Goal: Task Accomplishment & Management: Use online tool/utility

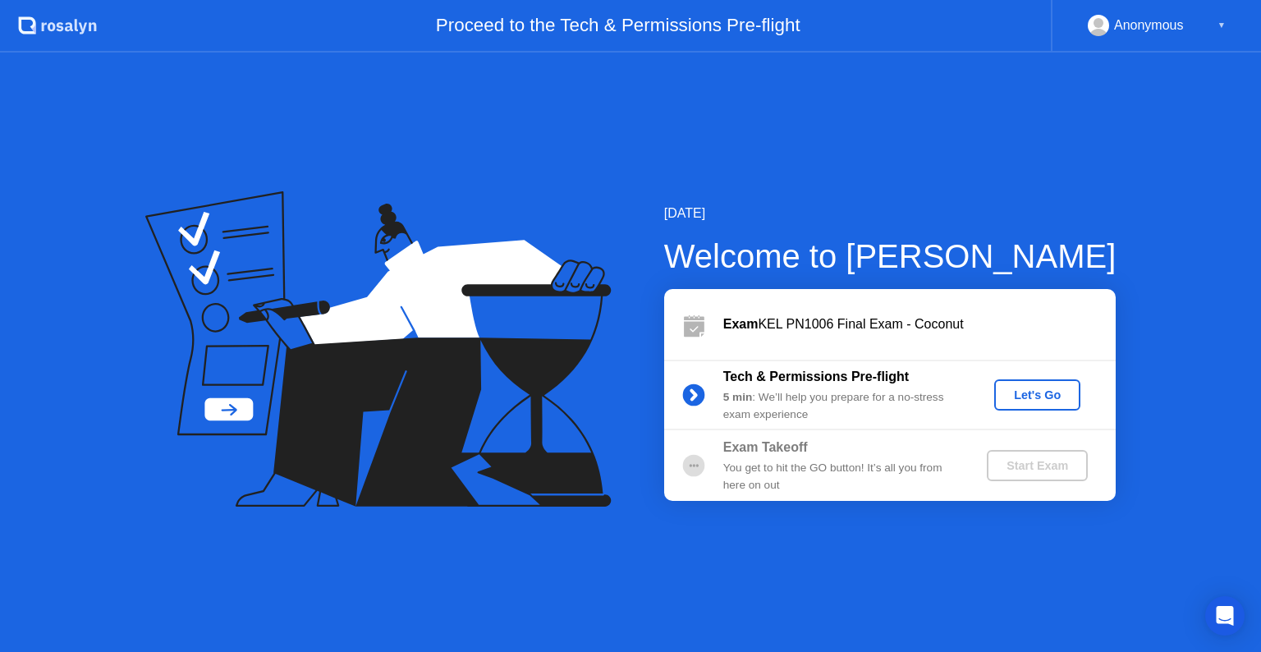
click at [1033, 401] on div "Let's Go" at bounding box center [1037, 394] width 73 height 13
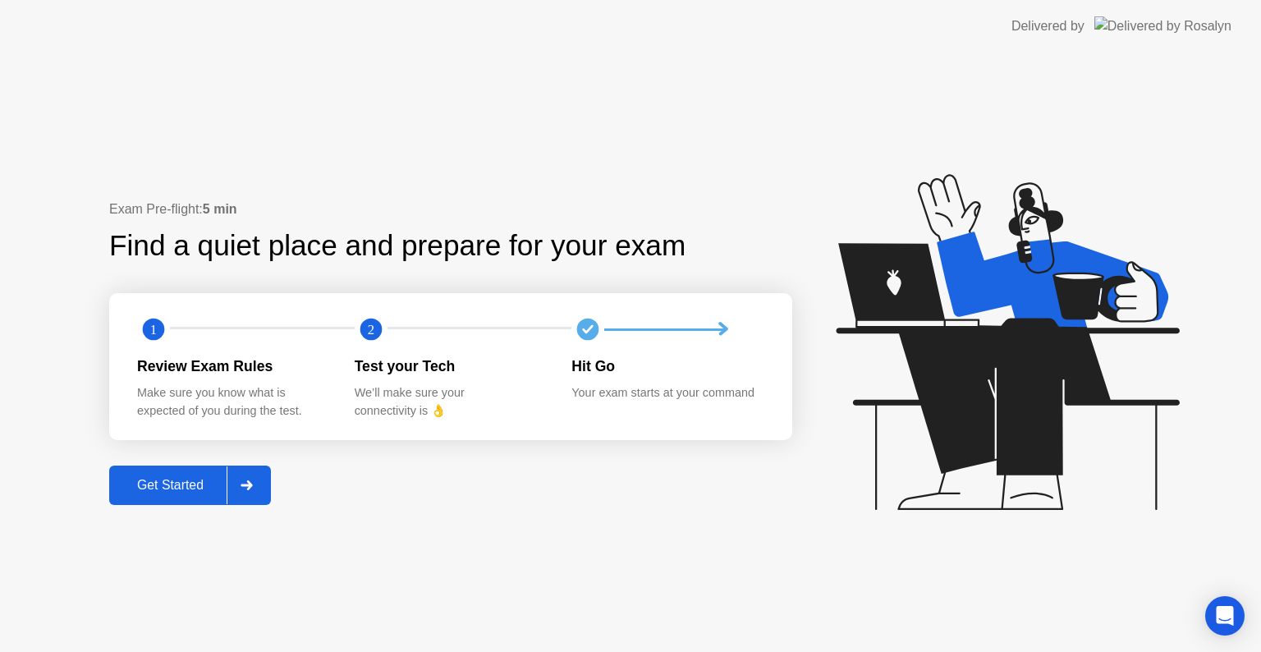
click at [144, 489] on div "Get Started" at bounding box center [170, 485] width 112 height 15
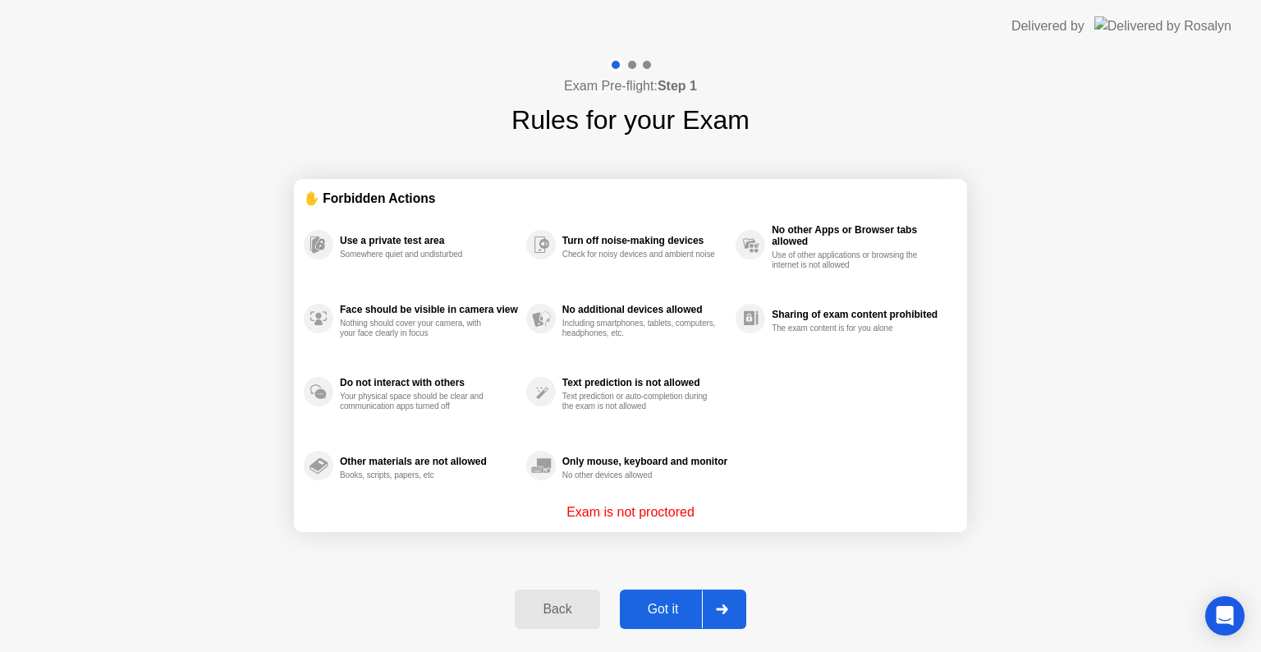
click at [671, 604] on div "Got it" at bounding box center [663, 609] width 77 height 15
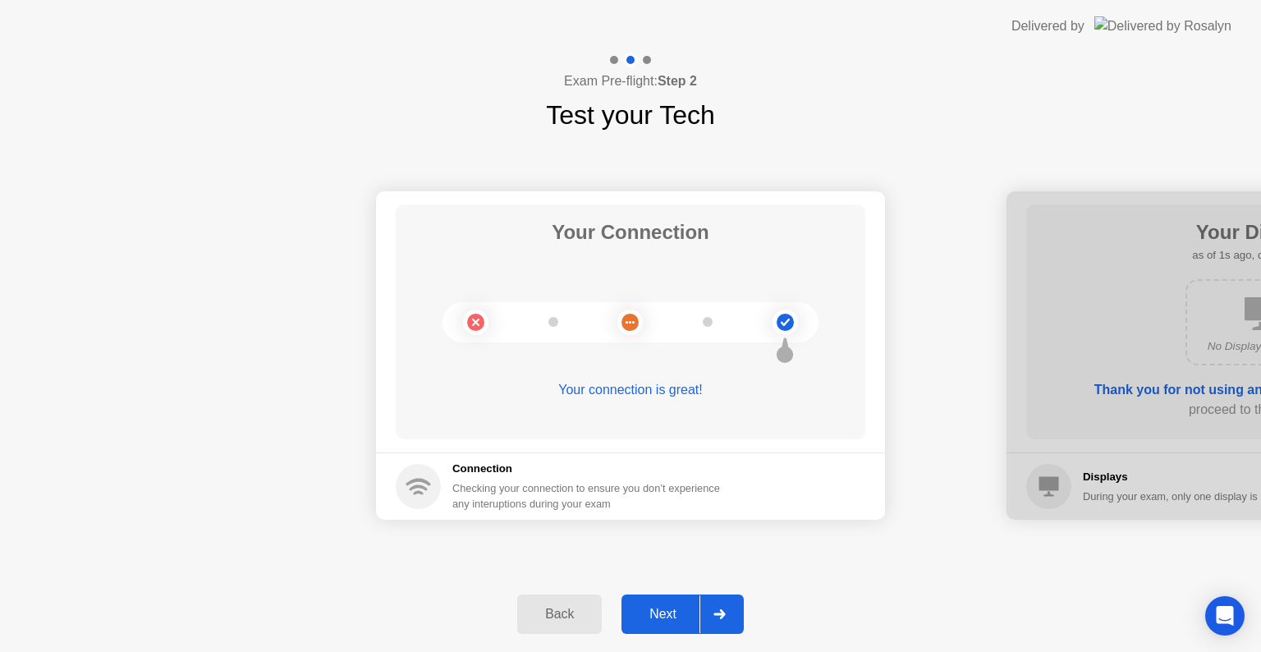
click at [659, 624] on button "Next" at bounding box center [682, 613] width 122 height 39
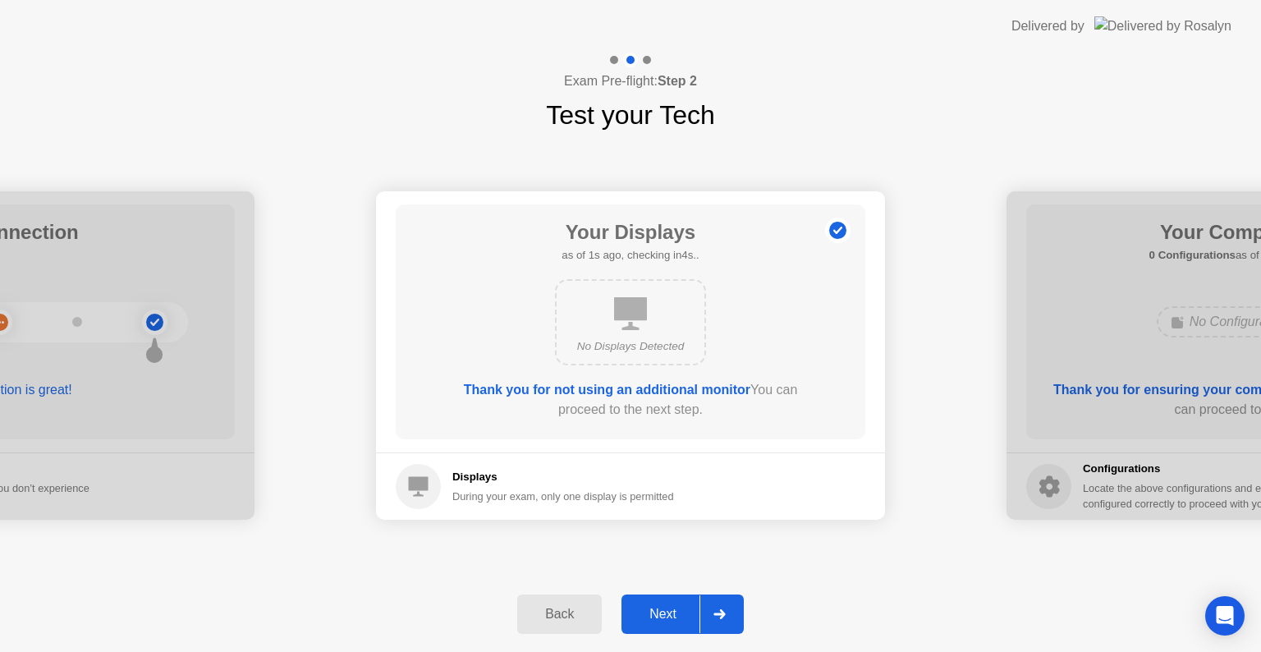
click at [661, 616] on div "Next" at bounding box center [662, 614] width 73 height 15
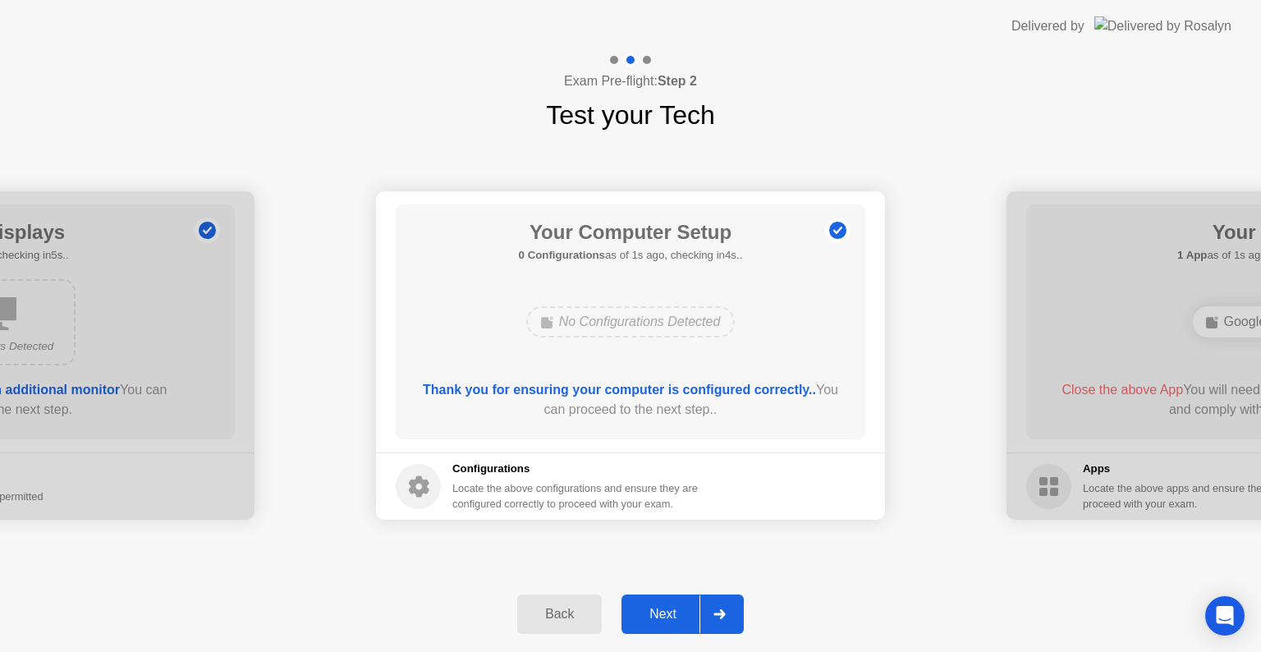
click at [661, 616] on div "Next" at bounding box center [662, 614] width 73 height 15
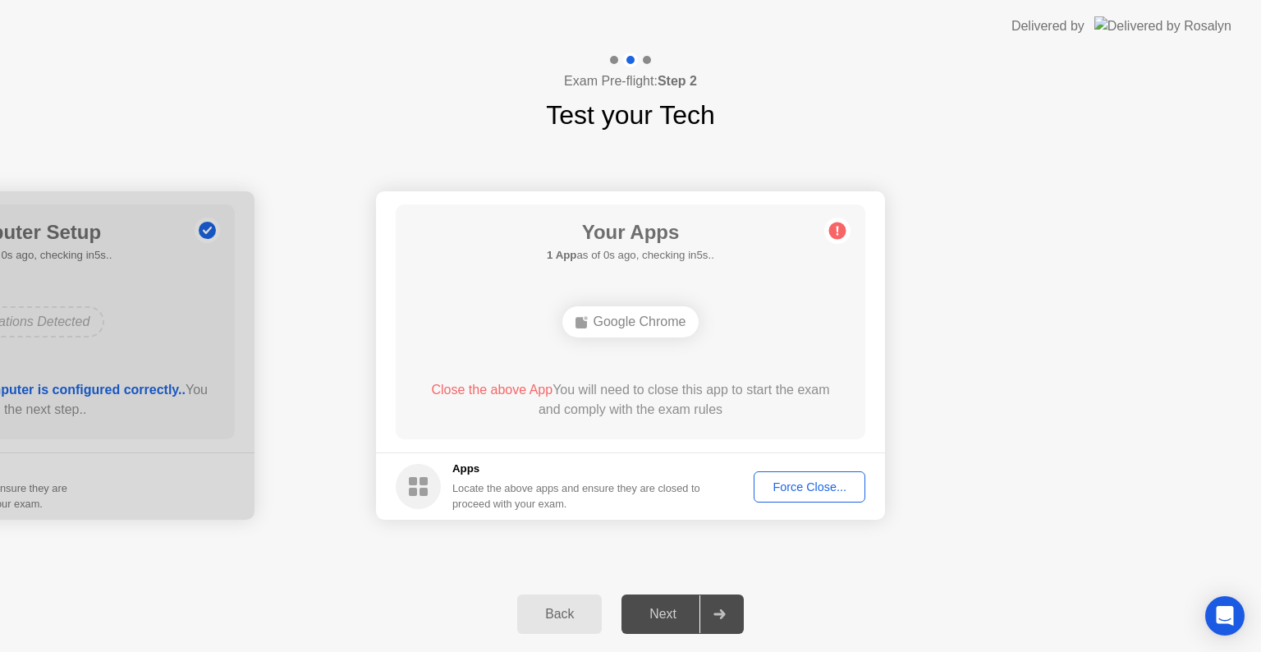
click at [804, 491] on div "Force Close..." at bounding box center [809, 486] width 100 height 13
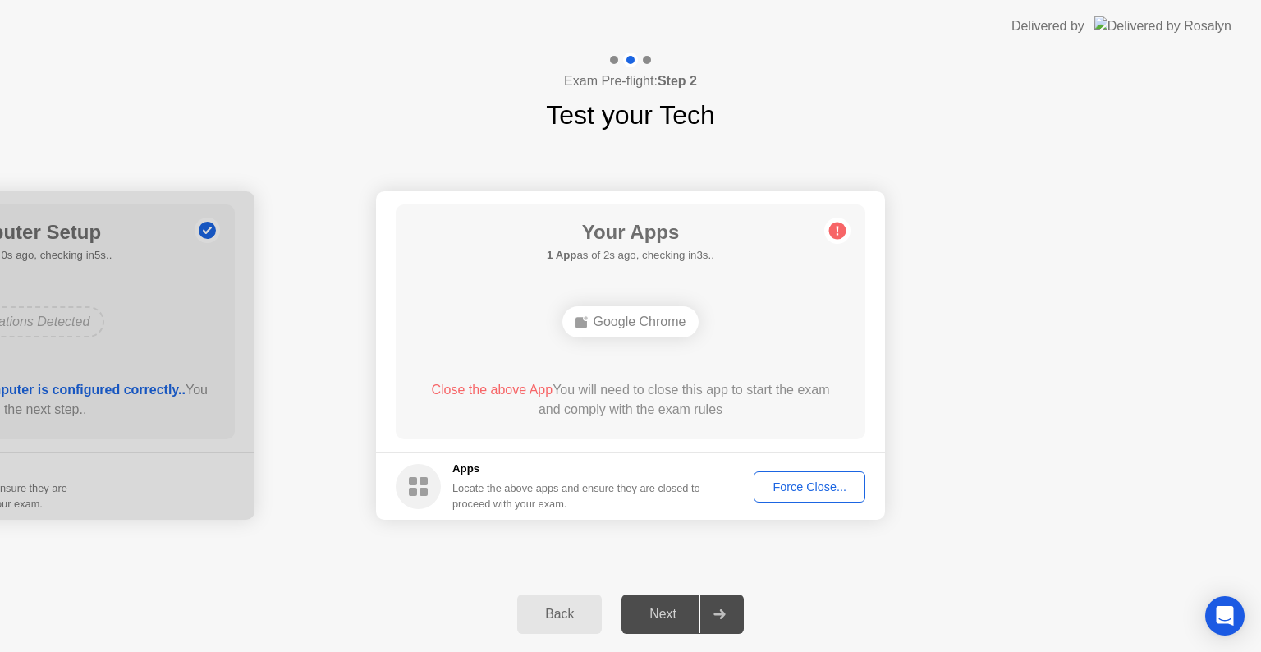
click at [791, 483] on div "Force Close..." at bounding box center [809, 486] width 100 height 13
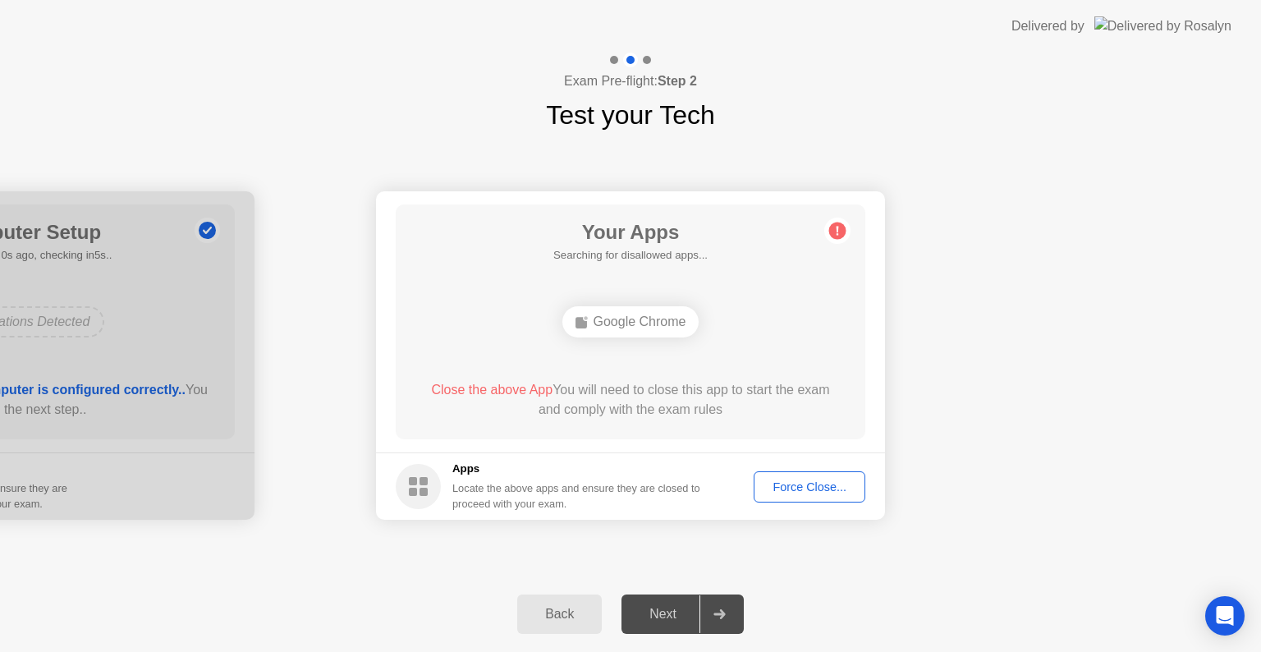
click at [786, 485] on div "Force Close..." at bounding box center [809, 486] width 100 height 13
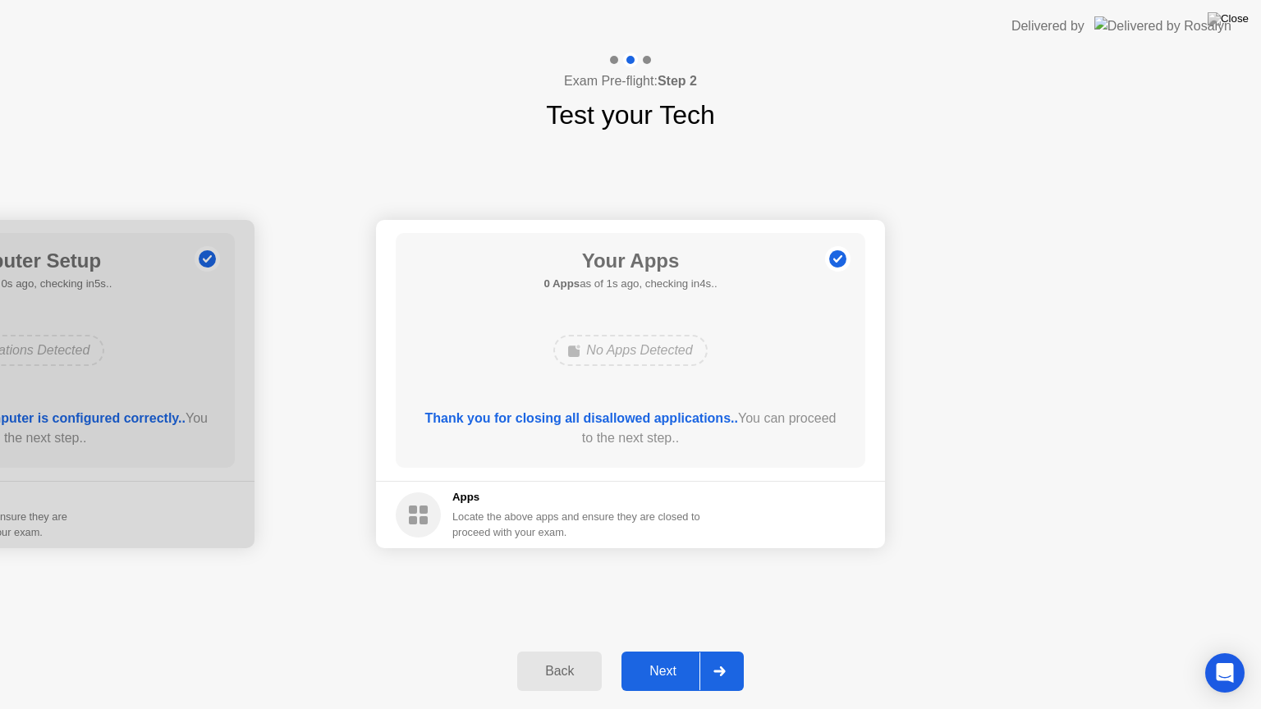
click at [653, 651] on div "Next" at bounding box center [662, 671] width 73 height 15
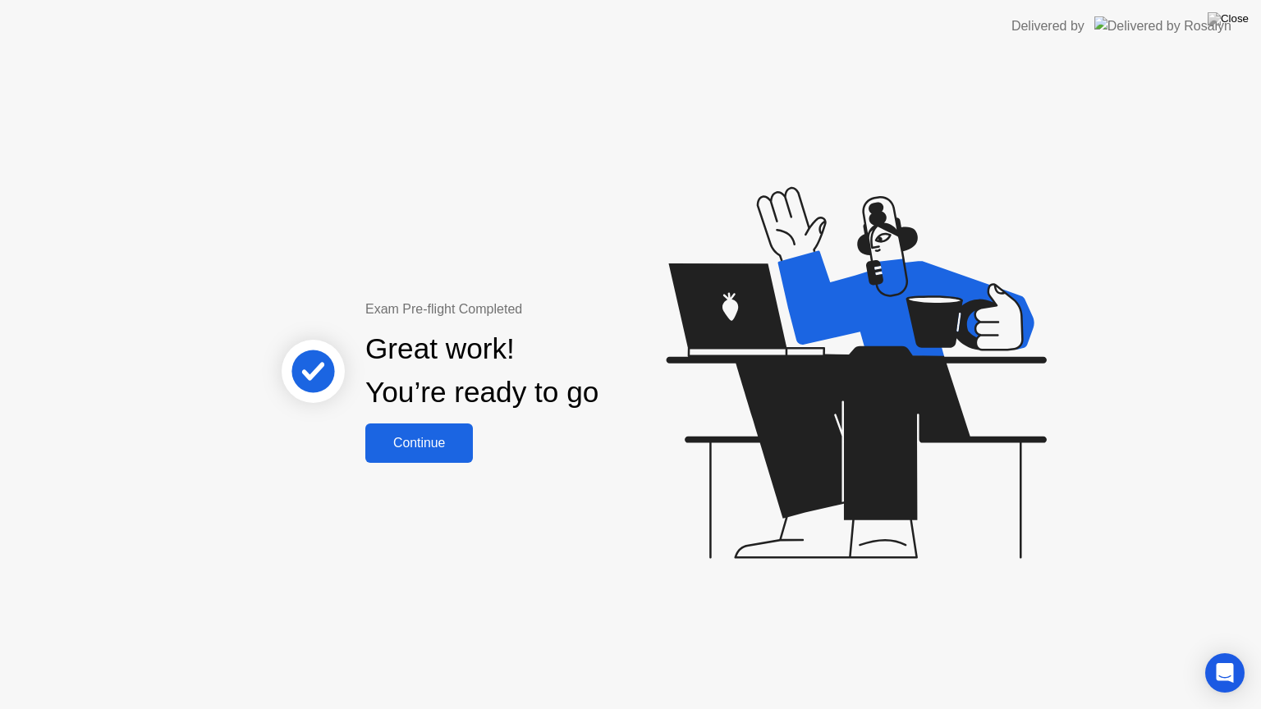
click at [429, 439] on div "Continue" at bounding box center [419, 443] width 98 height 15
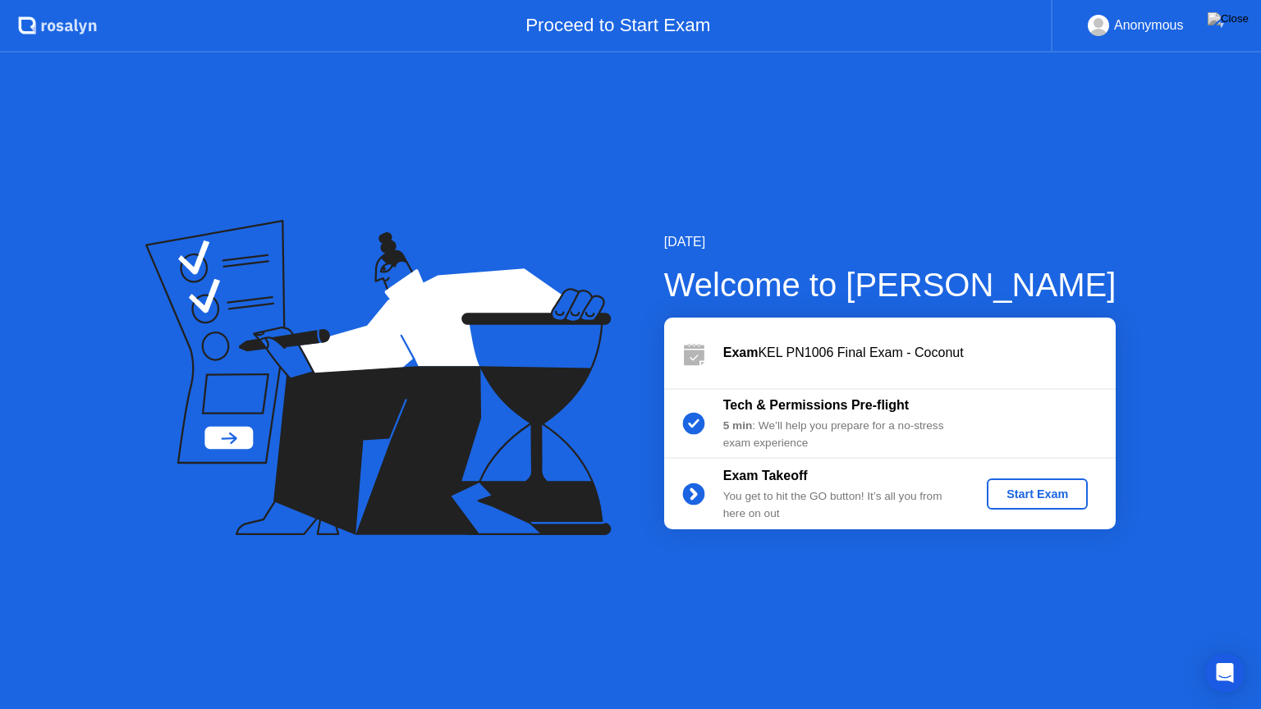
click at [1032, 493] on div "Start Exam" at bounding box center [1037, 494] width 88 height 13
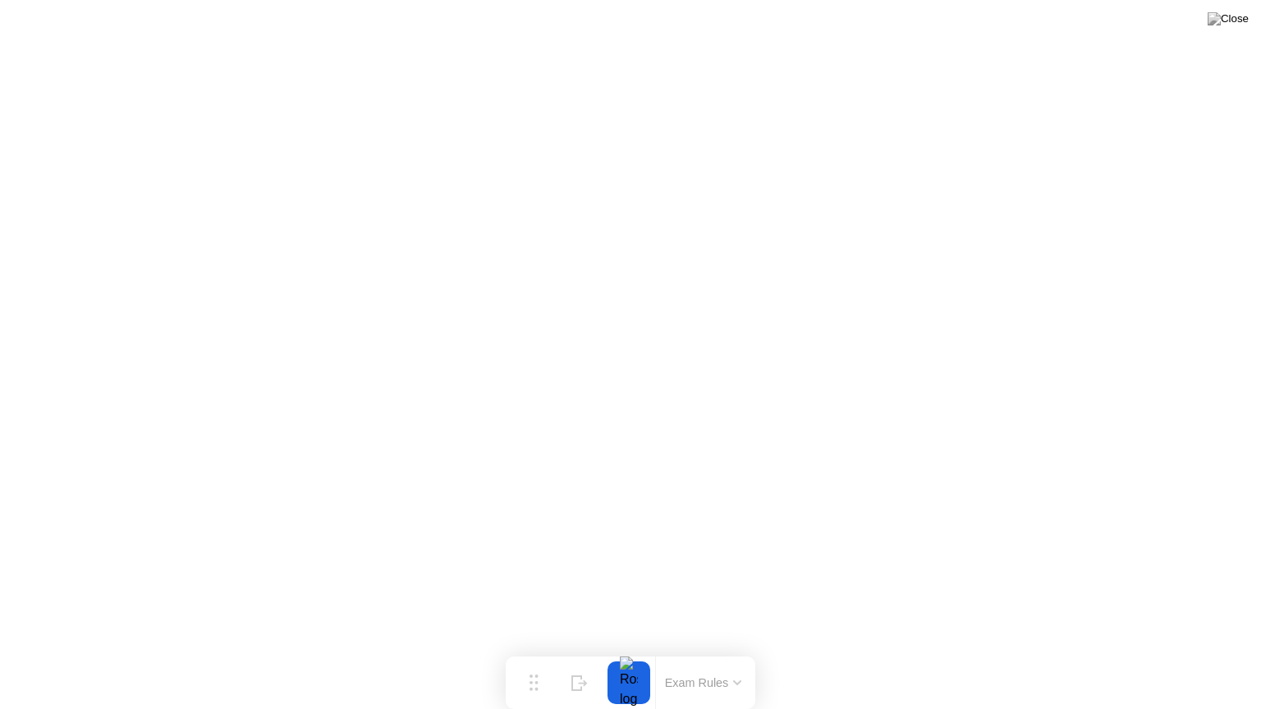
click at [1231, 30] on button at bounding box center [1227, 18] width 49 height 21
click at [1236, 30] on button at bounding box center [1227, 18] width 49 height 21
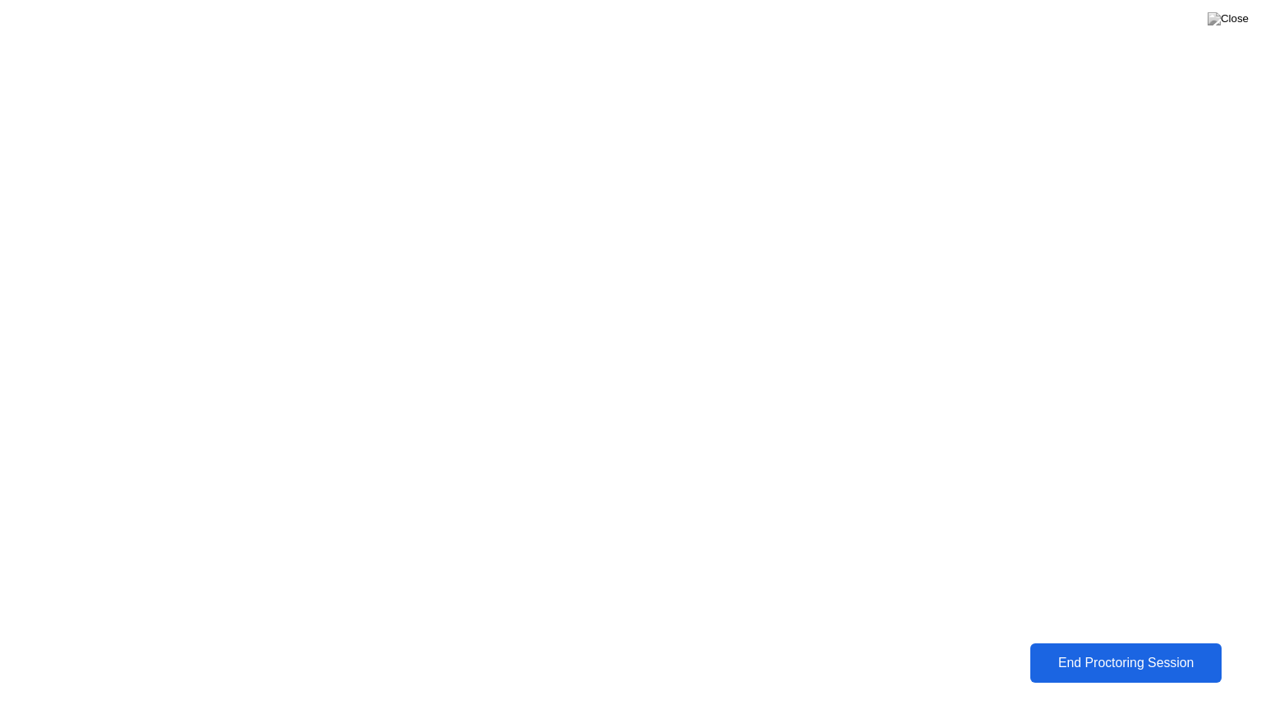
click at [1113, 651] on div "End Proctoring Session" at bounding box center [1125, 663] width 181 height 15
